Goal: Information Seeking & Learning: Learn about a topic

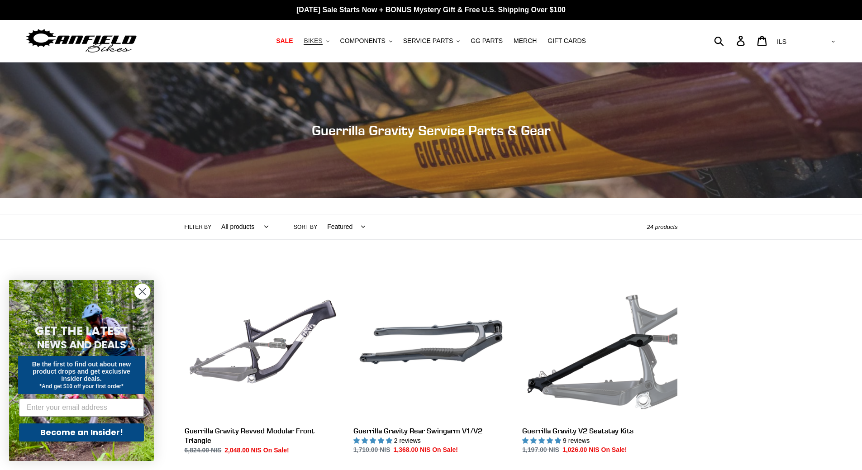
click at [322, 42] on span "BIKES" at bounding box center [313, 41] width 19 height 8
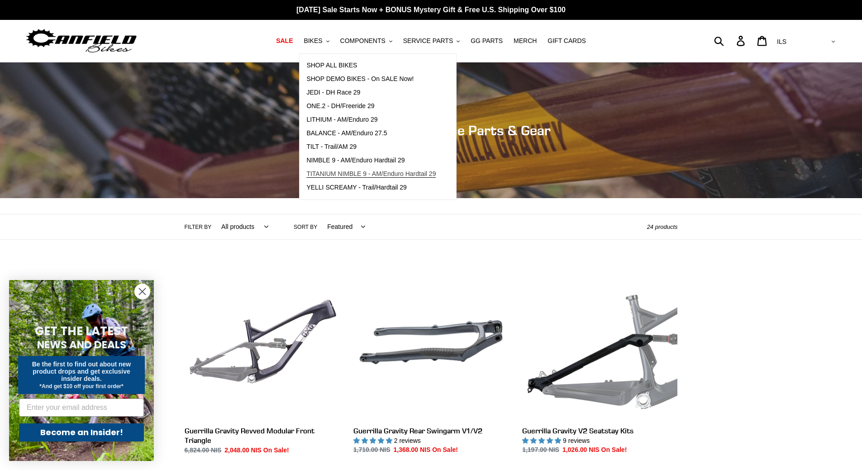
click at [346, 175] on span "TITANIUM NIMBLE 9 - AM/Enduro Hardtail 29" at bounding box center [370, 174] width 129 height 8
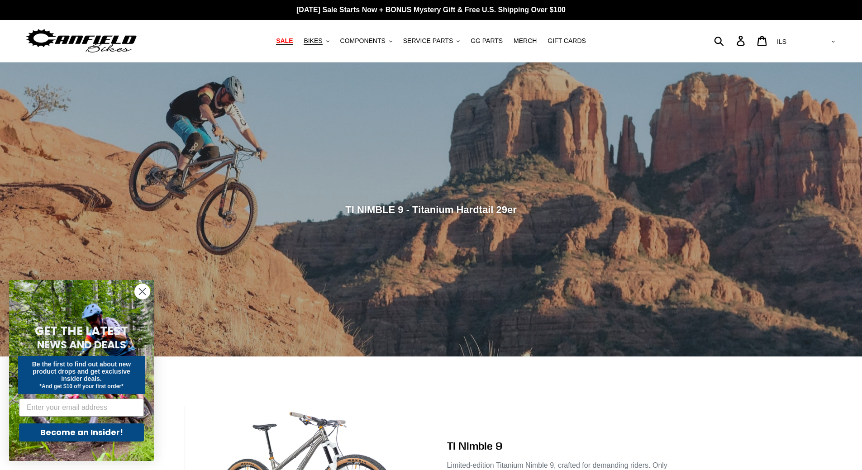
click at [293, 43] on span "SALE" at bounding box center [284, 41] width 17 height 8
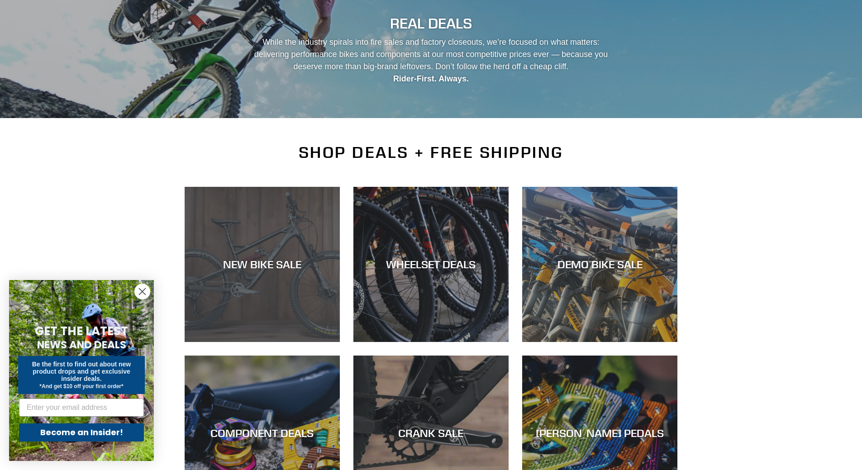
scroll to position [90, 0]
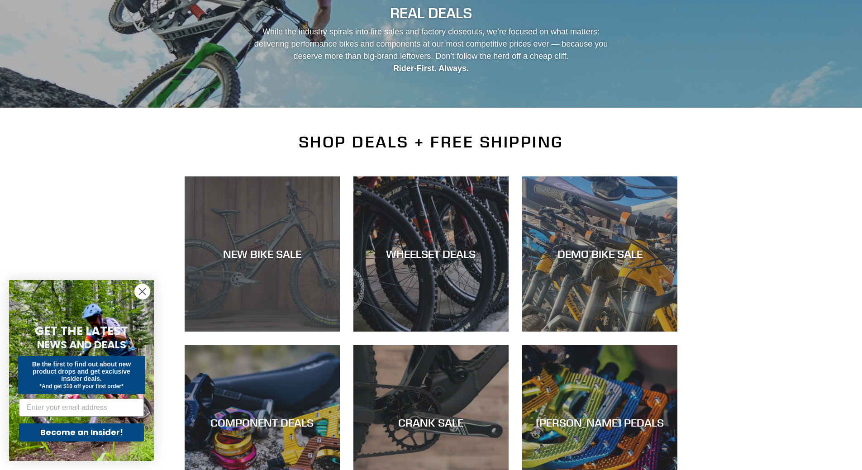
click at [268, 253] on div "NEW BIKE SALE" at bounding box center [262, 253] width 155 height 13
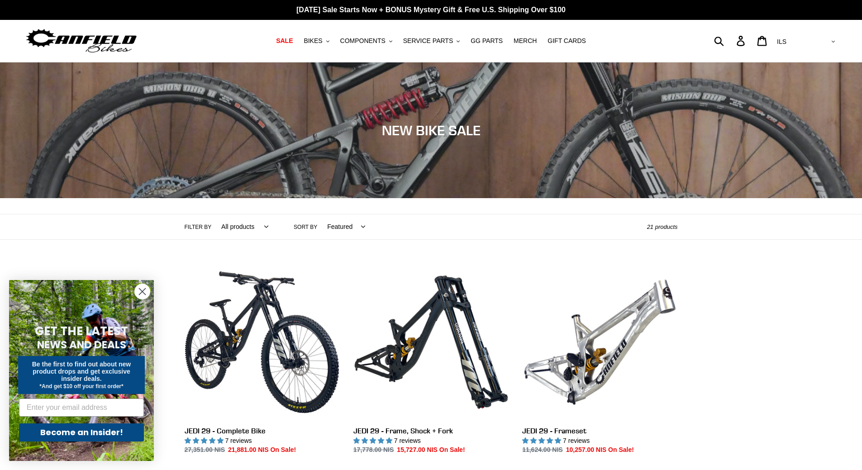
click at [146, 298] on circle "Close dialog" at bounding box center [142, 291] width 15 height 15
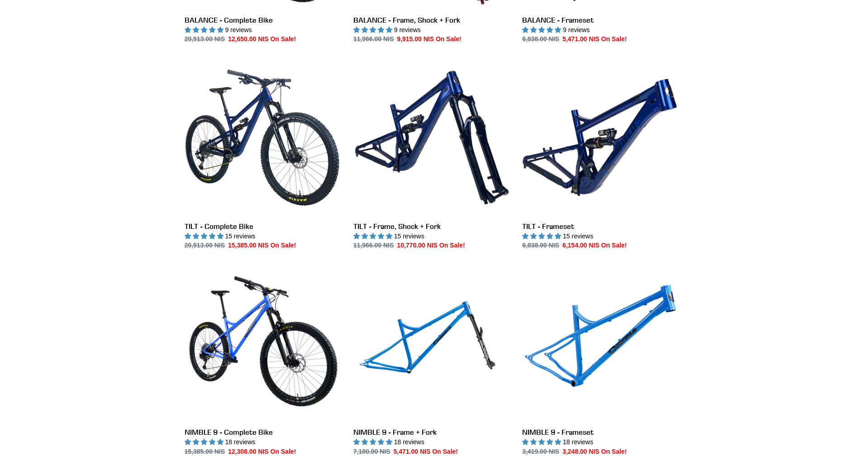
scroll to position [1041, 0]
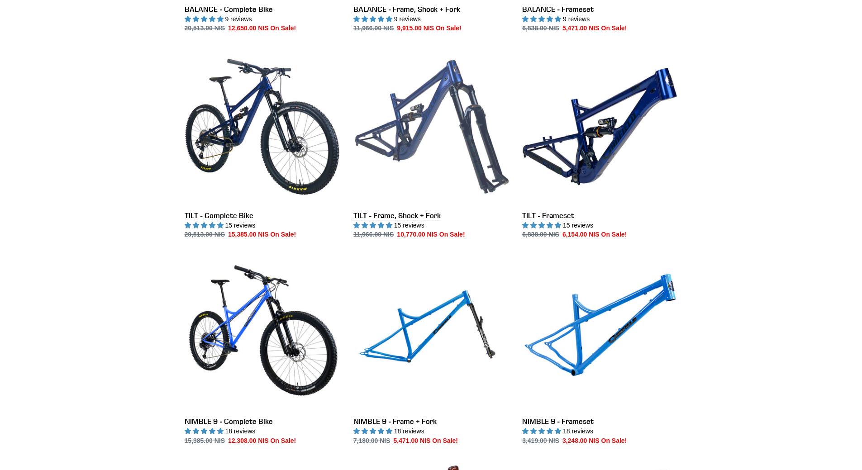
click at [382, 207] on link "TILT - Frame, Shock + Fork" at bounding box center [430, 144] width 155 height 190
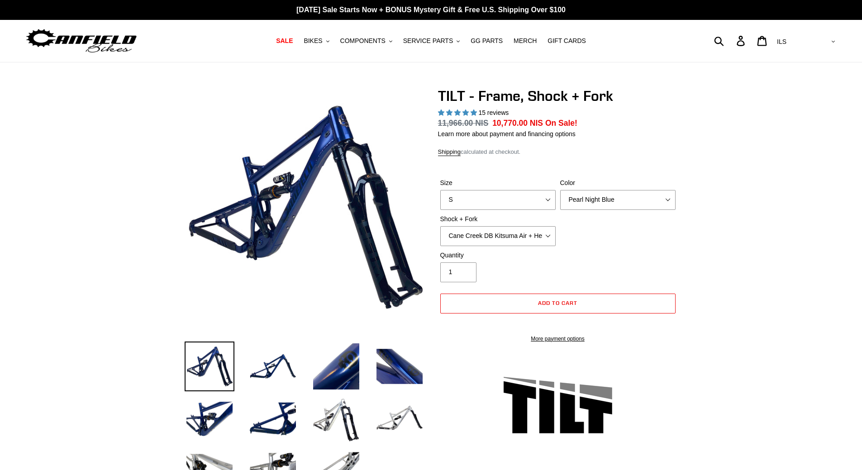
select select "highest-rating"
click at [531, 201] on select "S M L XL" at bounding box center [497, 200] width 115 height 20
select select "L"
click at [440, 190] on select "S M L XL" at bounding box center [497, 200] width 115 height 20
click at [631, 191] on select "Pearl Night Blue" at bounding box center [617, 200] width 115 height 20
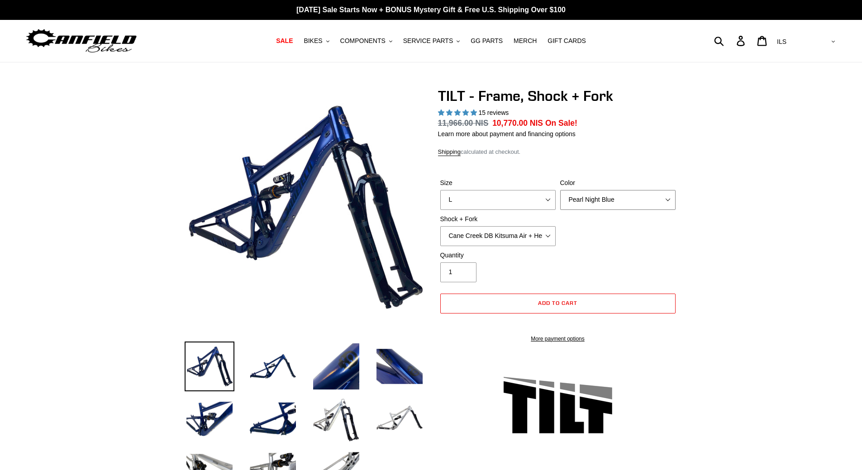
click at [627, 195] on select "Pearl Night Blue" at bounding box center [617, 200] width 115 height 20
click at [547, 238] on select "Cane Creek DB Kitsuma Air + Helm MKII 140mm Cane Creek DB Kitsuma Air + Fox 36 …" at bounding box center [497, 236] width 115 height 20
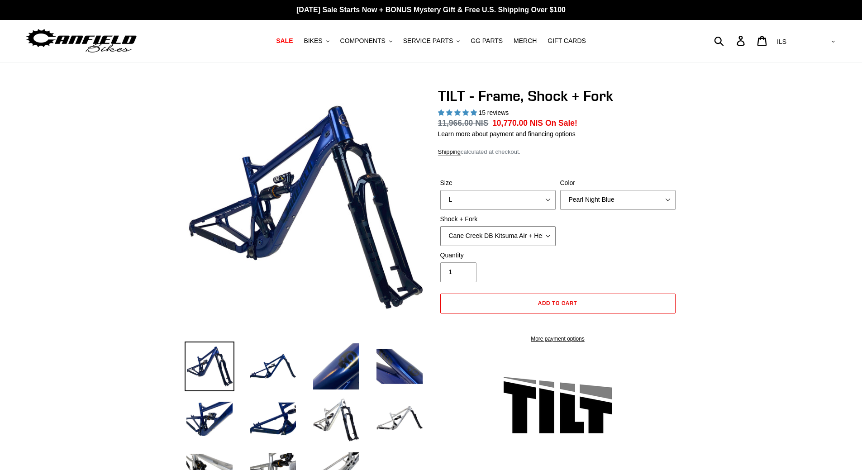
click at [539, 234] on select "Cane Creek DB Kitsuma Air + Helm MKII 140mm Cane Creek DB Kitsuma Air + Fox 36 …" at bounding box center [497, 236] width 115 height 20
click at [316, 45] on span "BIKES" at bounding box center [313, 41] width 19 height 8
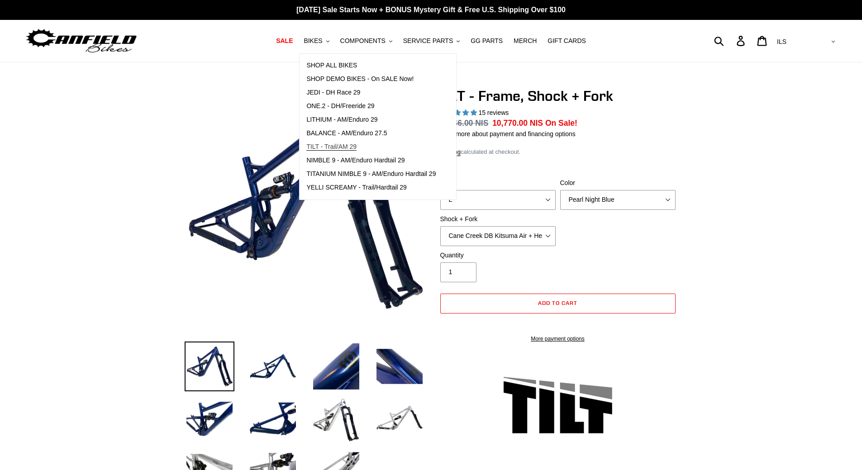
click at [350, 148] on span "TILT - Trail/AM 29" at bounding box center [331, 147] width 50 height 8
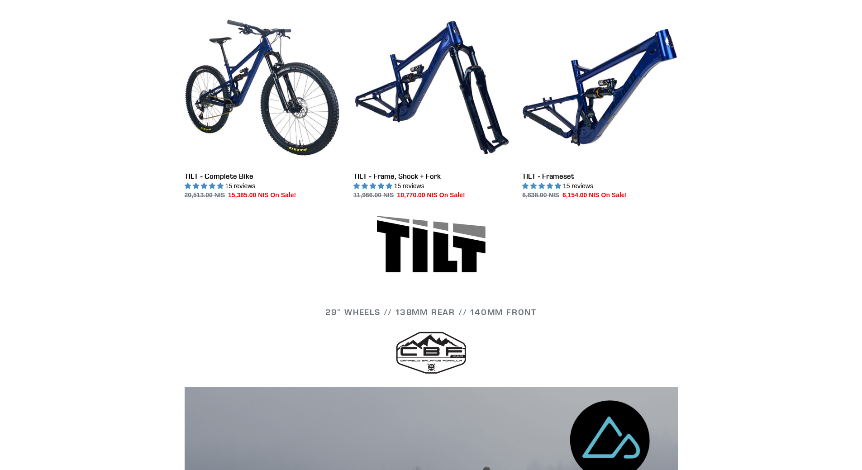
scroll to position [271, 0]
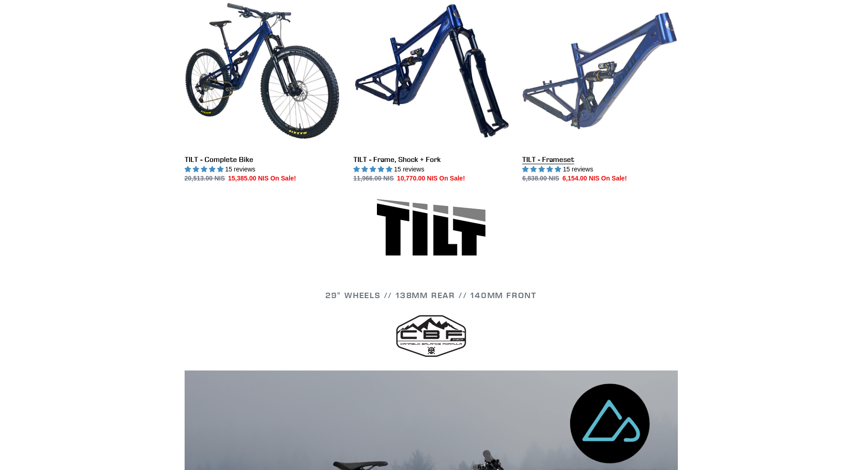
click at [546, 162] on link "TILT - Frameset" at bounding box center [599, 88] width 155 height 190
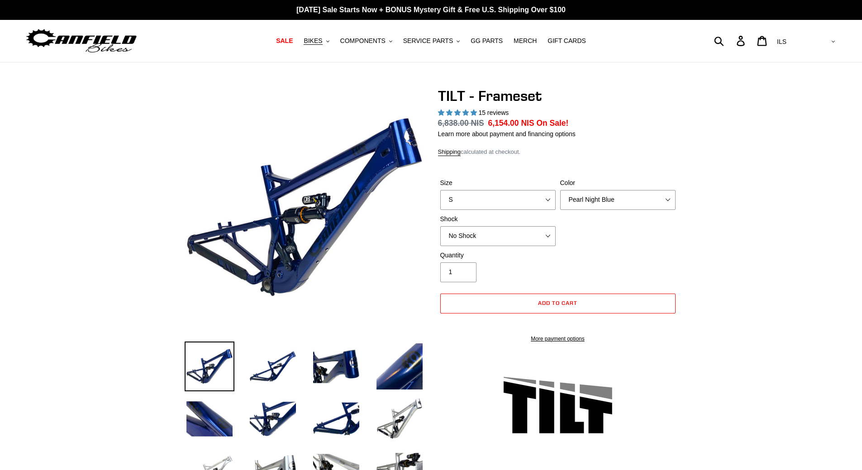
select select "highest-rating"
select select "Stealth Silver"
click at [560, 190] on select "Pearl Night Blue Stealth Silver" at bounding box center [617, 200] width 115 height 20
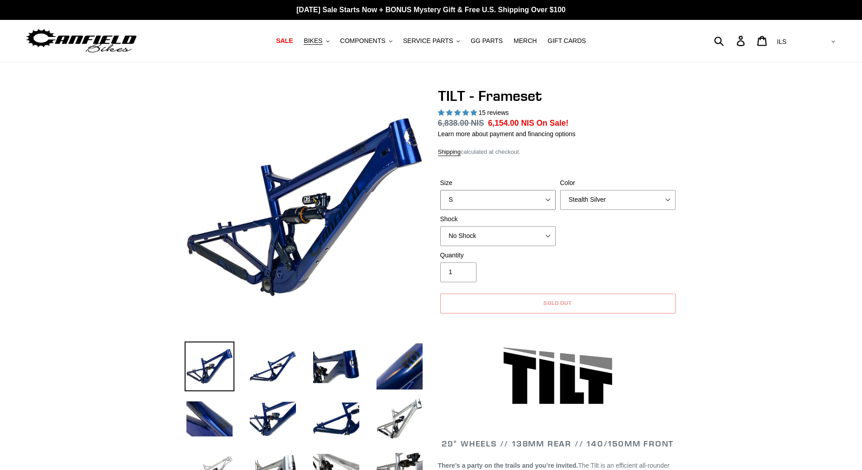
click at [545, 207] on select "S M L XL" at bounding box center [497, 200] width 115 height 20
click at [440, 190] on select "S M L XL" at bounding box center [497, 200] width 115 height 20
click at [546, 195] on select "S M L XL" at bounding box center [497, 200] width 115 height 20
click at [440, 190] on select "S M L XL" at bounding box center [497, 200] width 115 height 20
click at [544, 189] on div "Size S M L XL" at bounding box center [498, 194] width 120 height 32
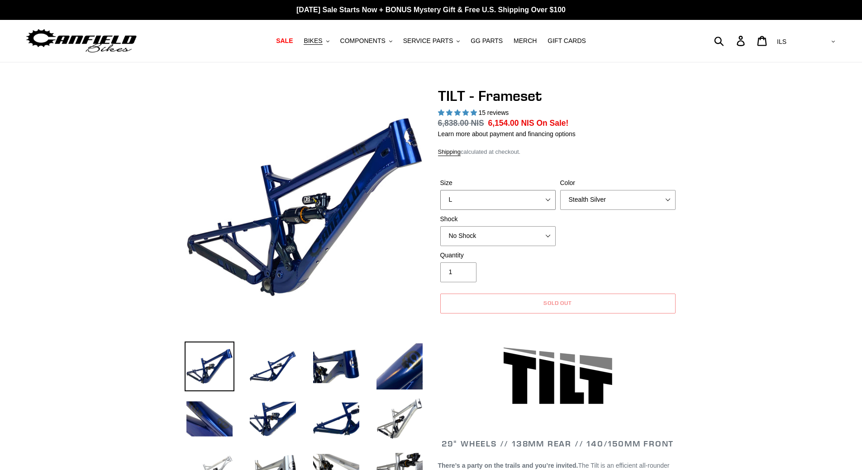
click at [528, 192] on select "S M L XL" at bounding box center [497, 200] width 115 height 20
click at [440, 190] on select "S M L XL" at bounding box center [497, 200] width 115 height 20
click at [497, 233] on select "No Shock Cane Creek DB Kitsuma Air RockShox Deluxe Ultimate Fox FLOAT X EXT Sto…" at bounding box center [497, 236] width 115 height 20
click at [440, 226] on select "No Shock Cane Creek DB Kitsuma Air RockShox Deluxe Ultimate Fox FLOAT X EXT Sto…" at bounding box center [497, 236] width 115 height 20
click at [484, 202] on select "S M L XL" at bounding box center [497, 200] width 115 height 20
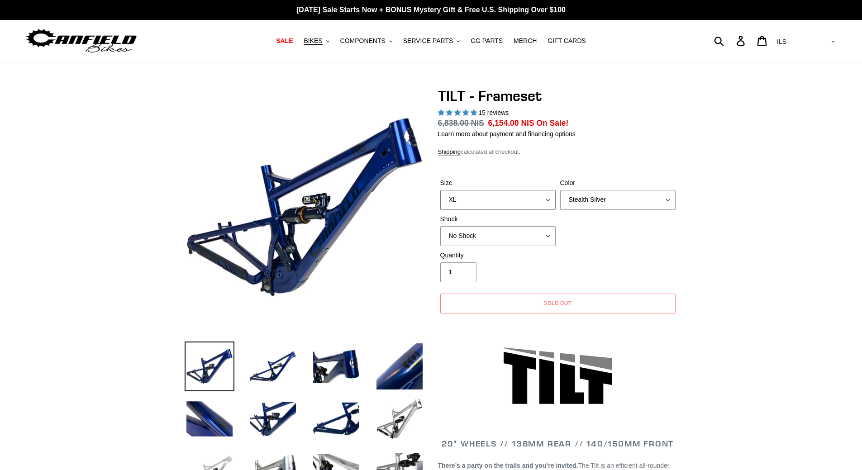
select select "L"
click at [440, 190] on select "S M L XL" at bounding box center [497, 200] width 115 height 20
click at [480, 43] on span "GG PARTS" at bounding box center [487, 41] width 32 height 8
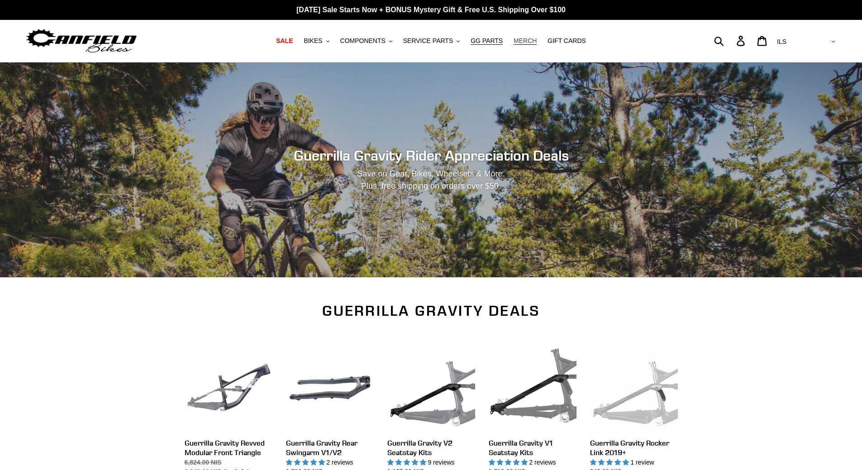
click at [520, 44] on span "MERCH" at bounding box center [525, 41] width 23 height 8
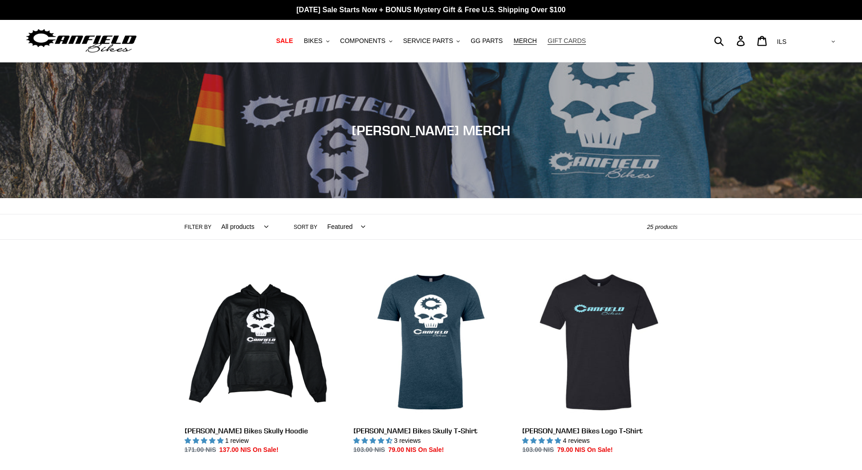
click at [564, 41] on span "GIFT CARDS" at bounding box center [566, 41] width 38 height 8
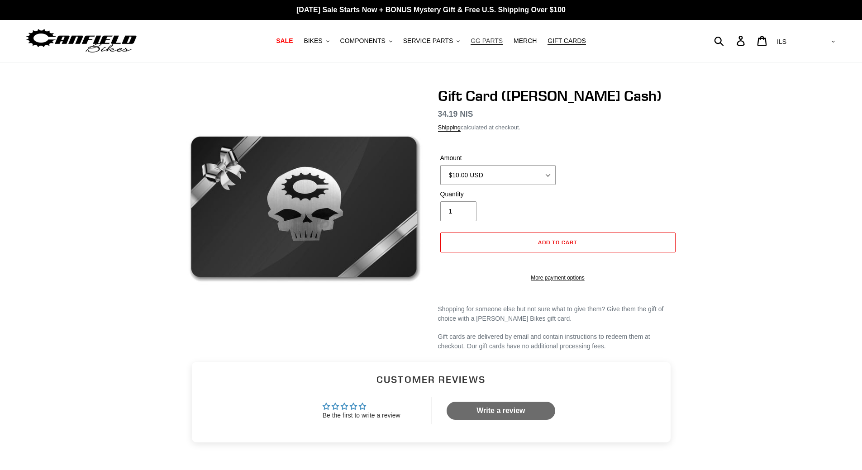
click at [476, 43] on span "GG PARTS" at bounding box center [487, 41] width 32 height 8
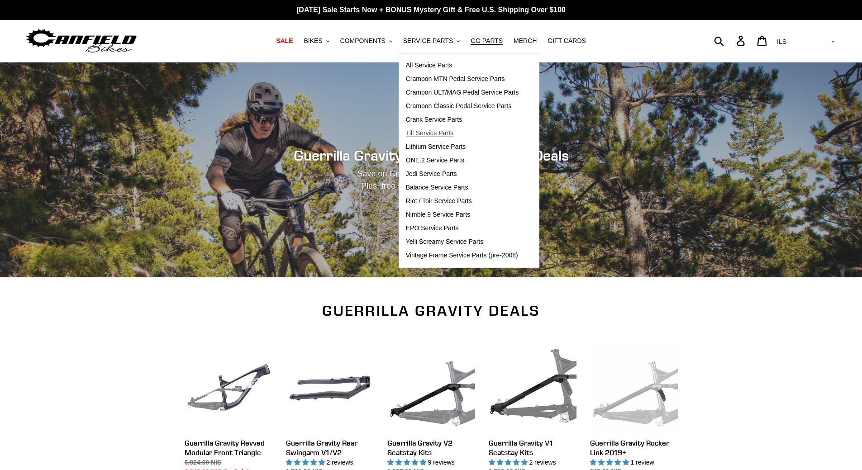
click at [439, 133] on span "Tilt Service Parts" at bounding box center [430, 133] width 48 height 8
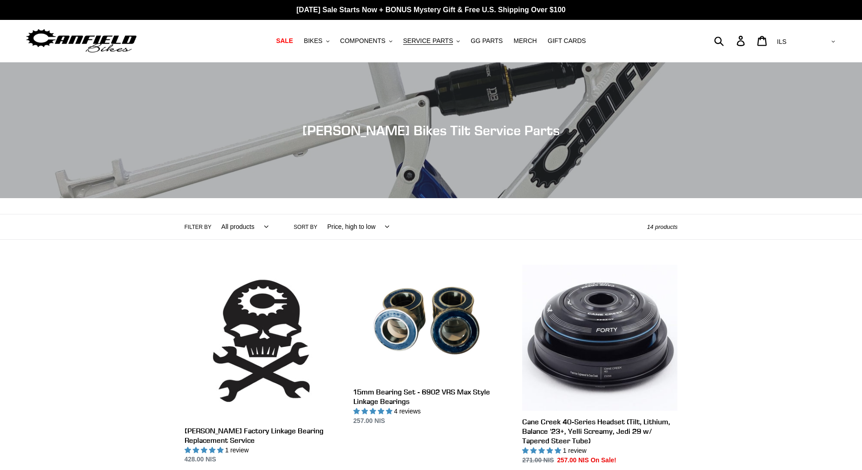
click at [581, 198] on div "Collection: [PERSON_NAME] Bikes Tilt Service Parts" at bounding box center [431, 198] width 862 height 0
